Goal: Transaction & Acquisition: Purchase product/service

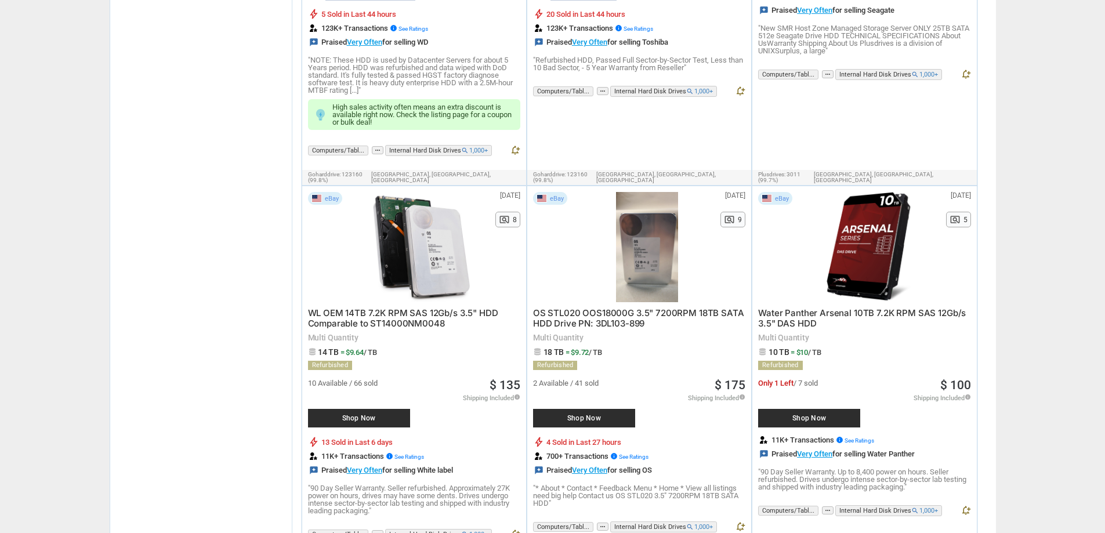
scroll to position [1168, 0]
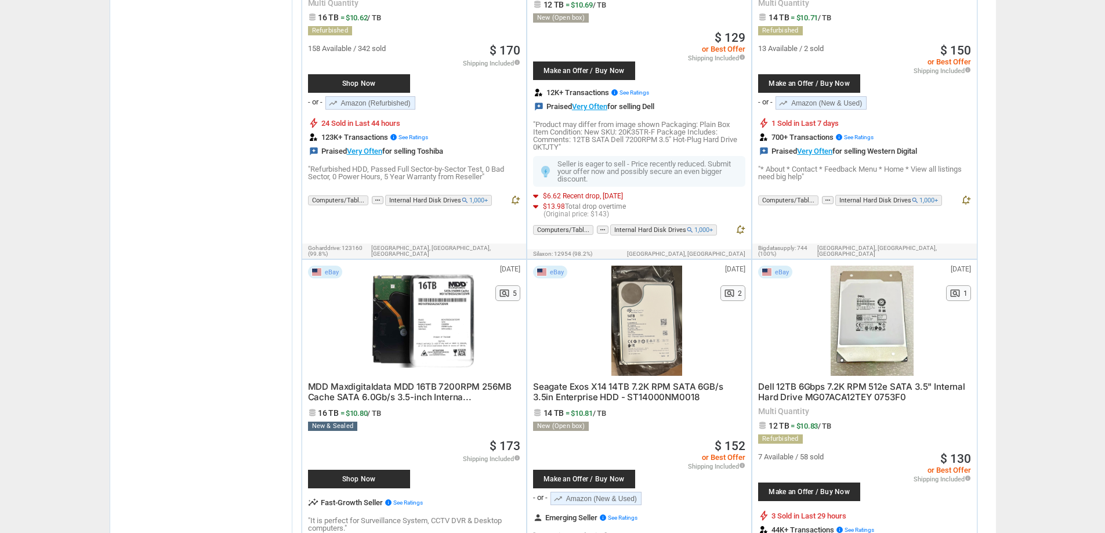
scroll to position [2294, 0]
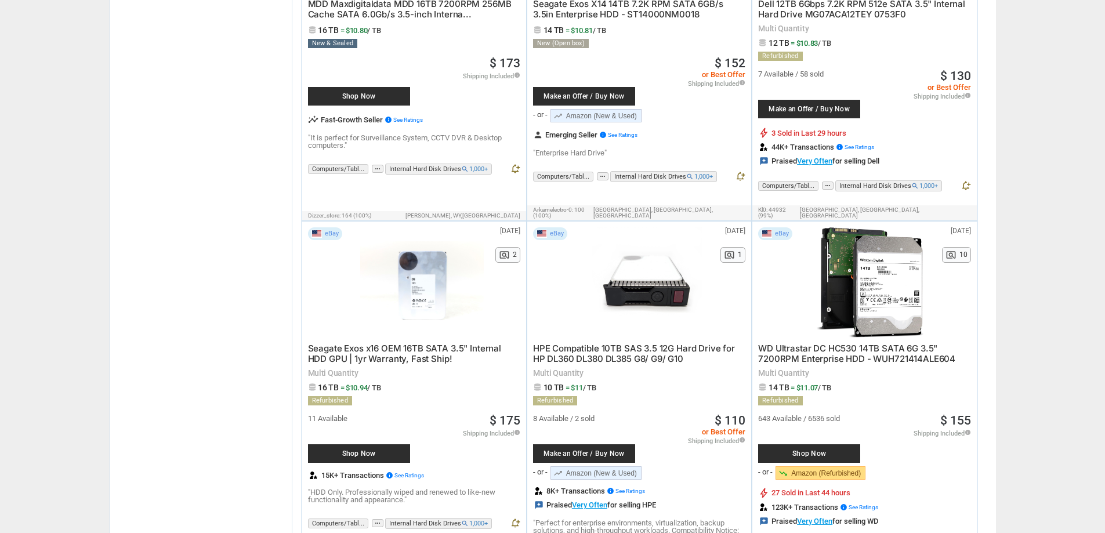
scroll to position [2680, 0]
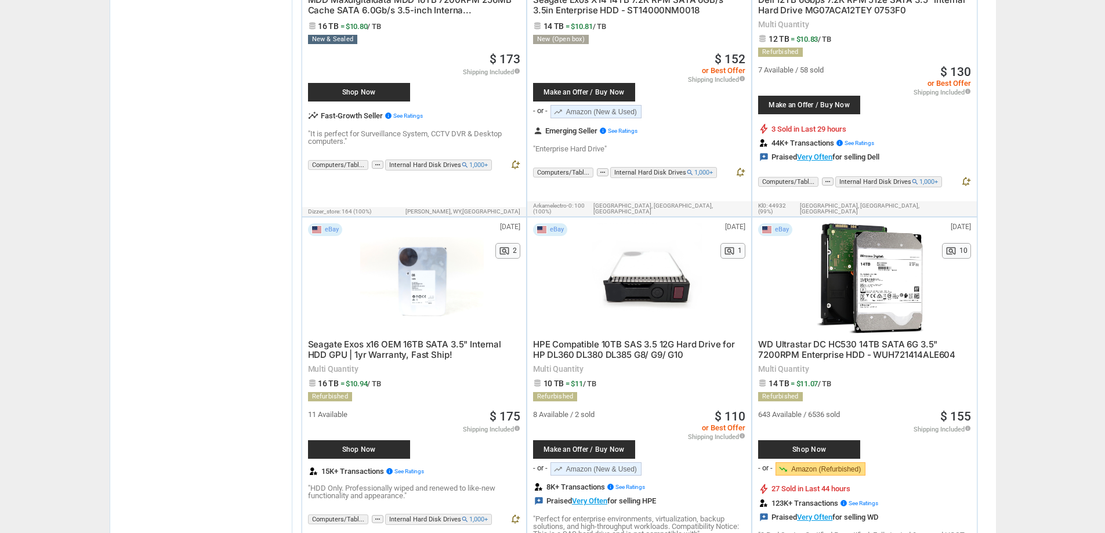
click at [611, 339] on span "HPE Compatible 10TB SAS 3.5 12G Hard Drive for HP DL360 DL380 DL385 G8/ G9/ G10" at bounding box center [634, 349] width 202 height 21
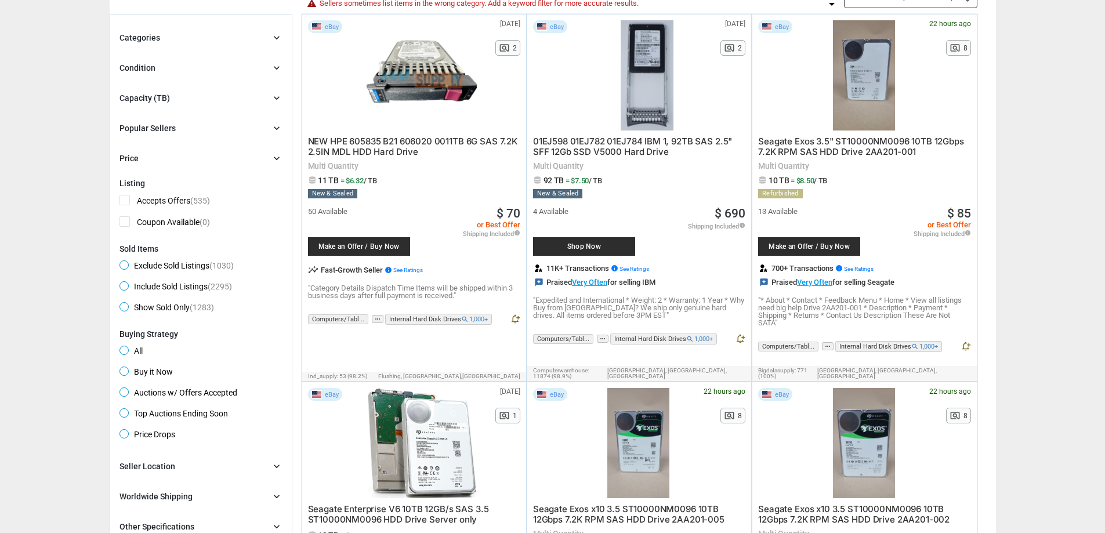
scroll to position [0, 0]
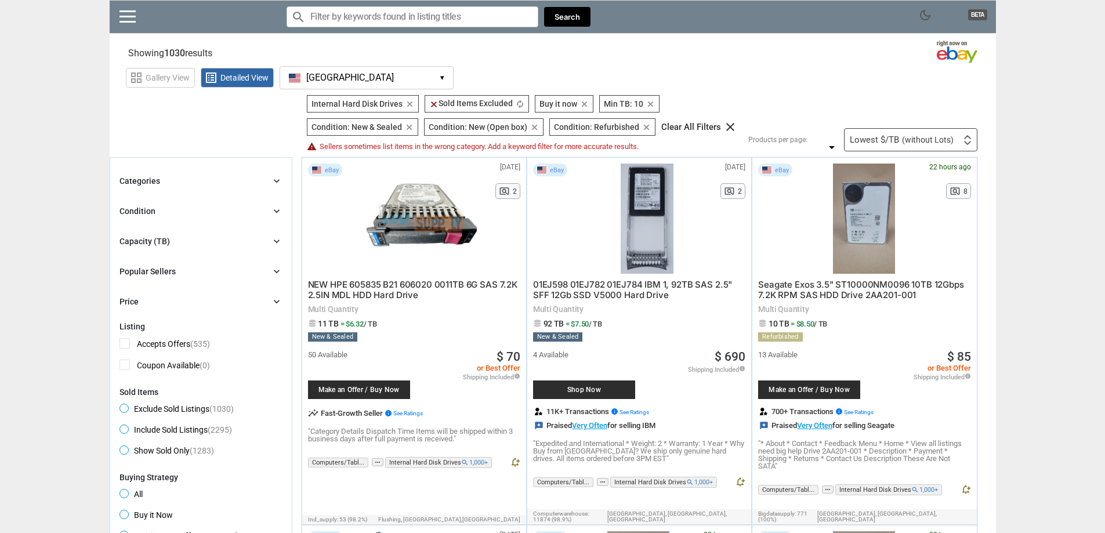
click at [389, 21] on input "Search for models" at bounding box center [413, 16] width 252 height 21
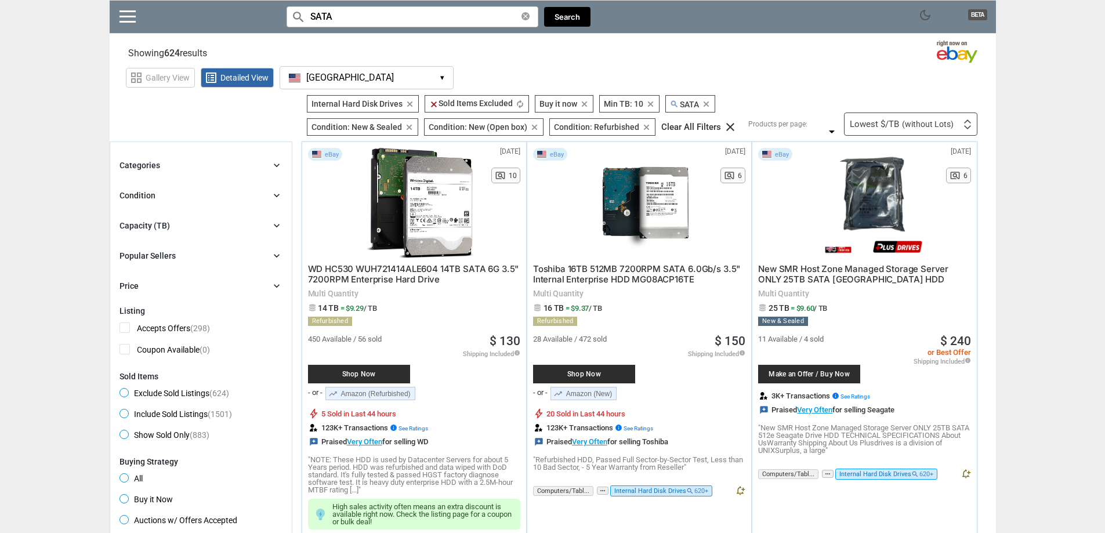
drag, startPoint x: 364, startPoint y: 16, endPoint x: 254, endPoint y: 8, distance: 109.9
click at [254, 8] on div "dark_mode BETA search Filter by keyword search SATA clear Search" at bounding box center [553, 17] width 886 height 34
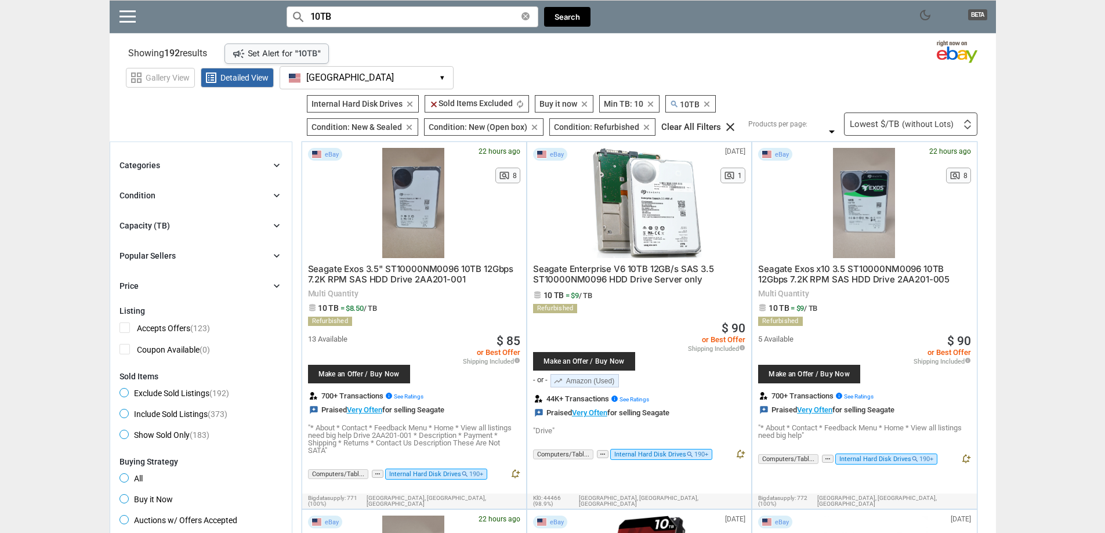
click at [401, 15] on input "10TB" at bounding box center [413, 16] width 252 height 21
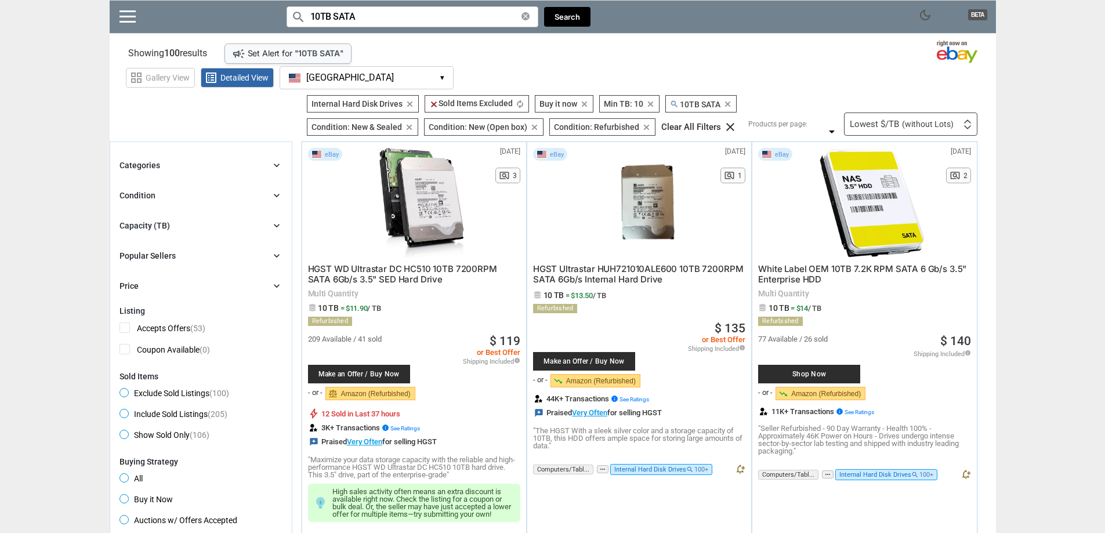
type input "10TB SATA"
